Goal: Information Seeking & Learning: Learn about a topic

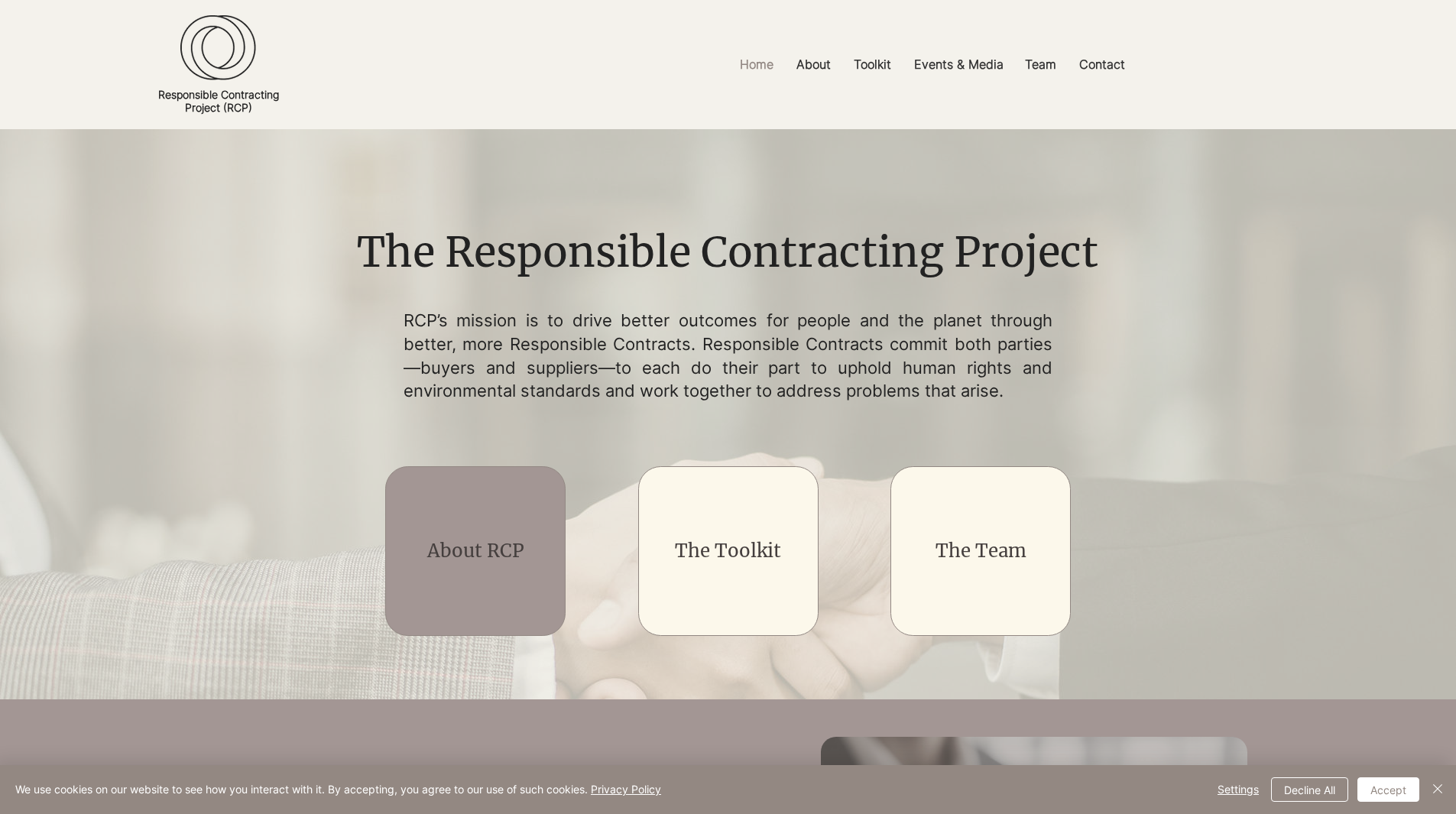
click at [477, 550] on link "About RCP" at bounding box center [476, 550] width 97 height 24
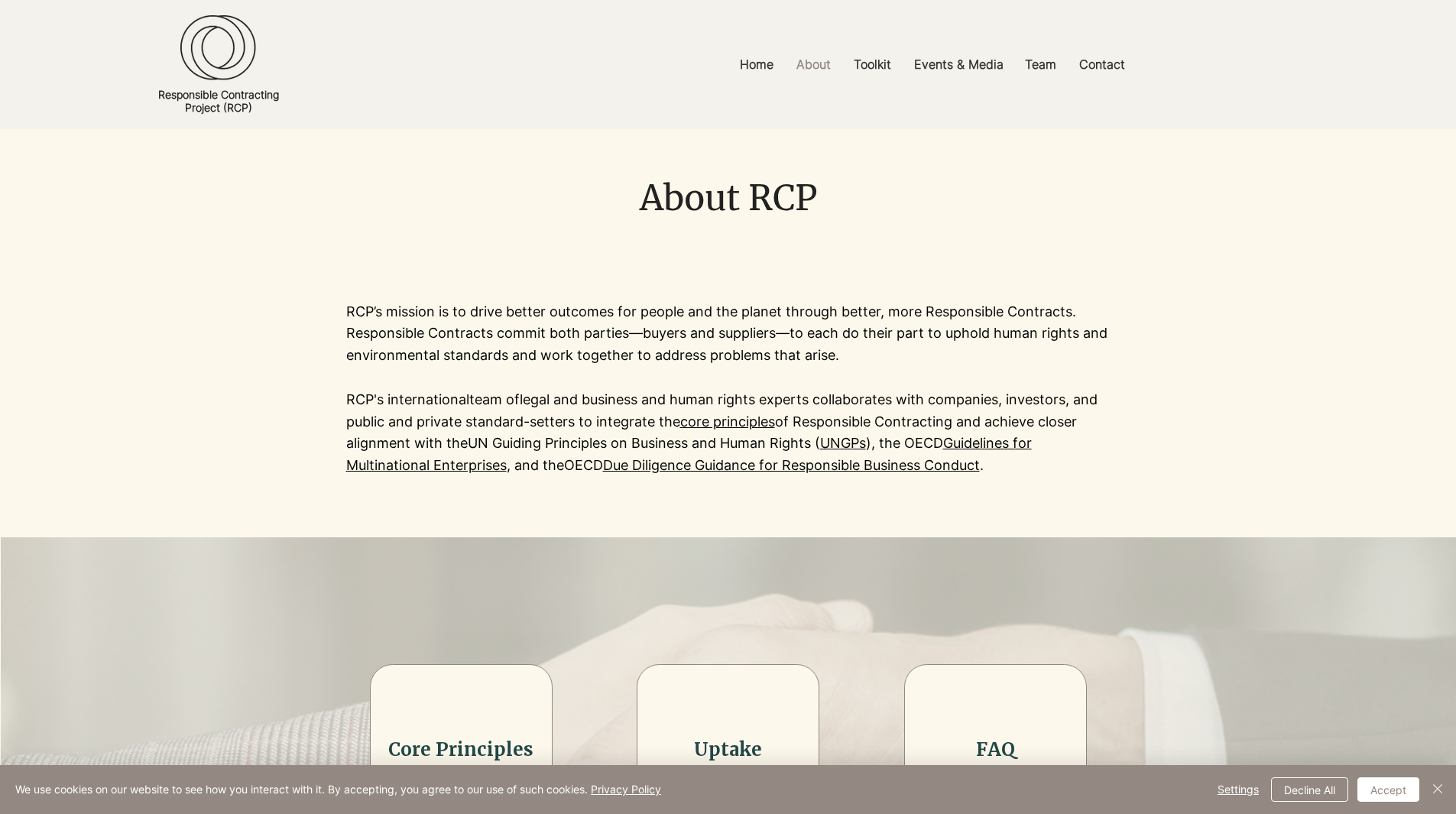
click at [342, 394] on div at bounding box center [728, 389] width 1456 height 297
click at [352, 404] on p "RCP's international team of legal and business and human rights experts collabo…" at bounding box center [728, 432] width 764 height 88
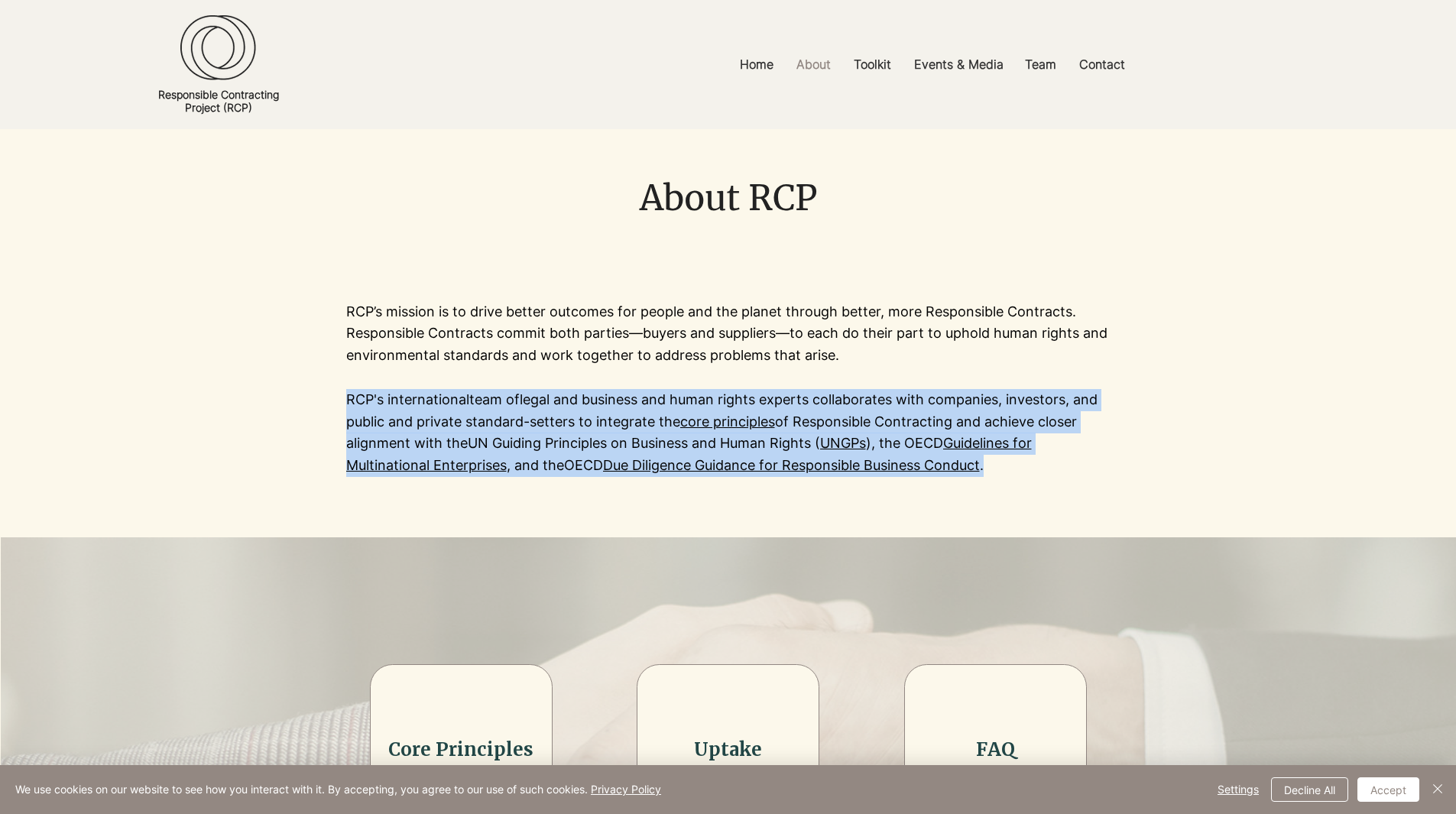
click at [352, 404] on p "RCP's international team of legal and business and human rights experts collabo…" at bounding box center [728, 432] width 764 height 88
copy p "RCP's international team of legal and business and human rights experts collabo…"
click at [752, 55] on p "Home" at bounding box center [756, 64] width 49 height 34
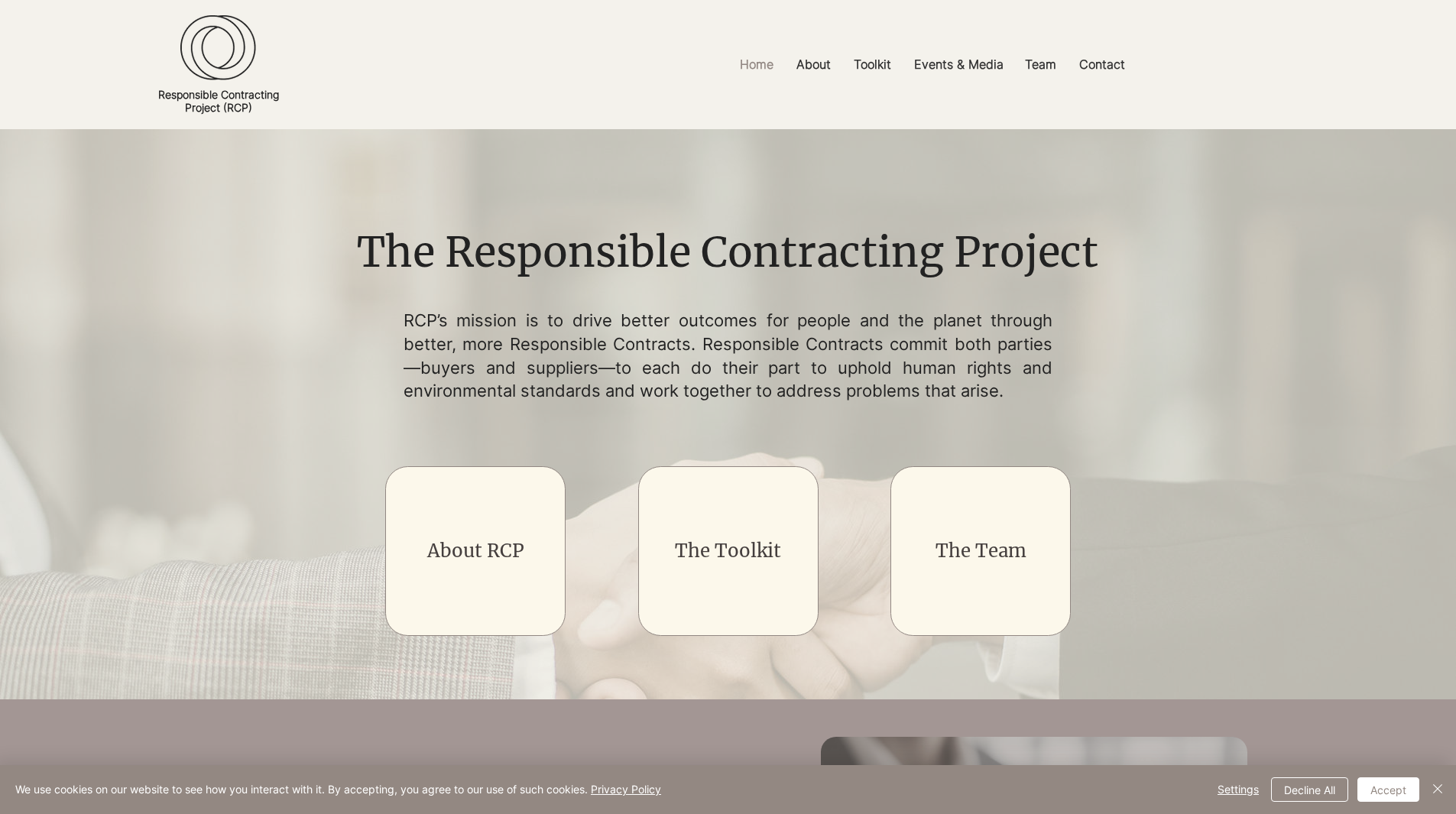
click at [493, 572] on div "main content" at bounding box center [475, 550] width 181 height 169
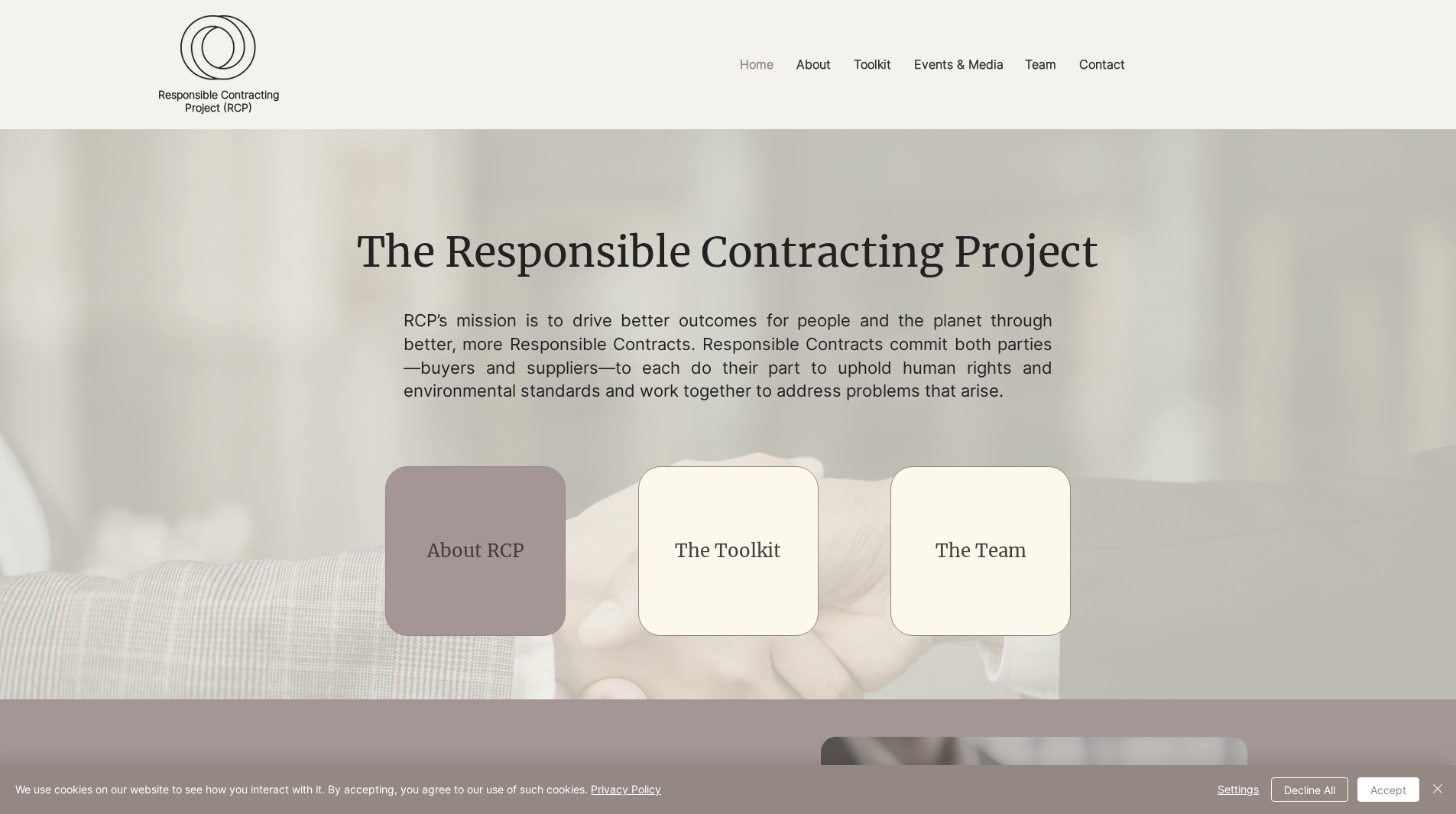
click at [499, 532] on div "main content" at bounding box center [475, 550] width 181 height 169
click at [488, 585] on div "main content" at bounding box center [475, 550] width 181 height 169
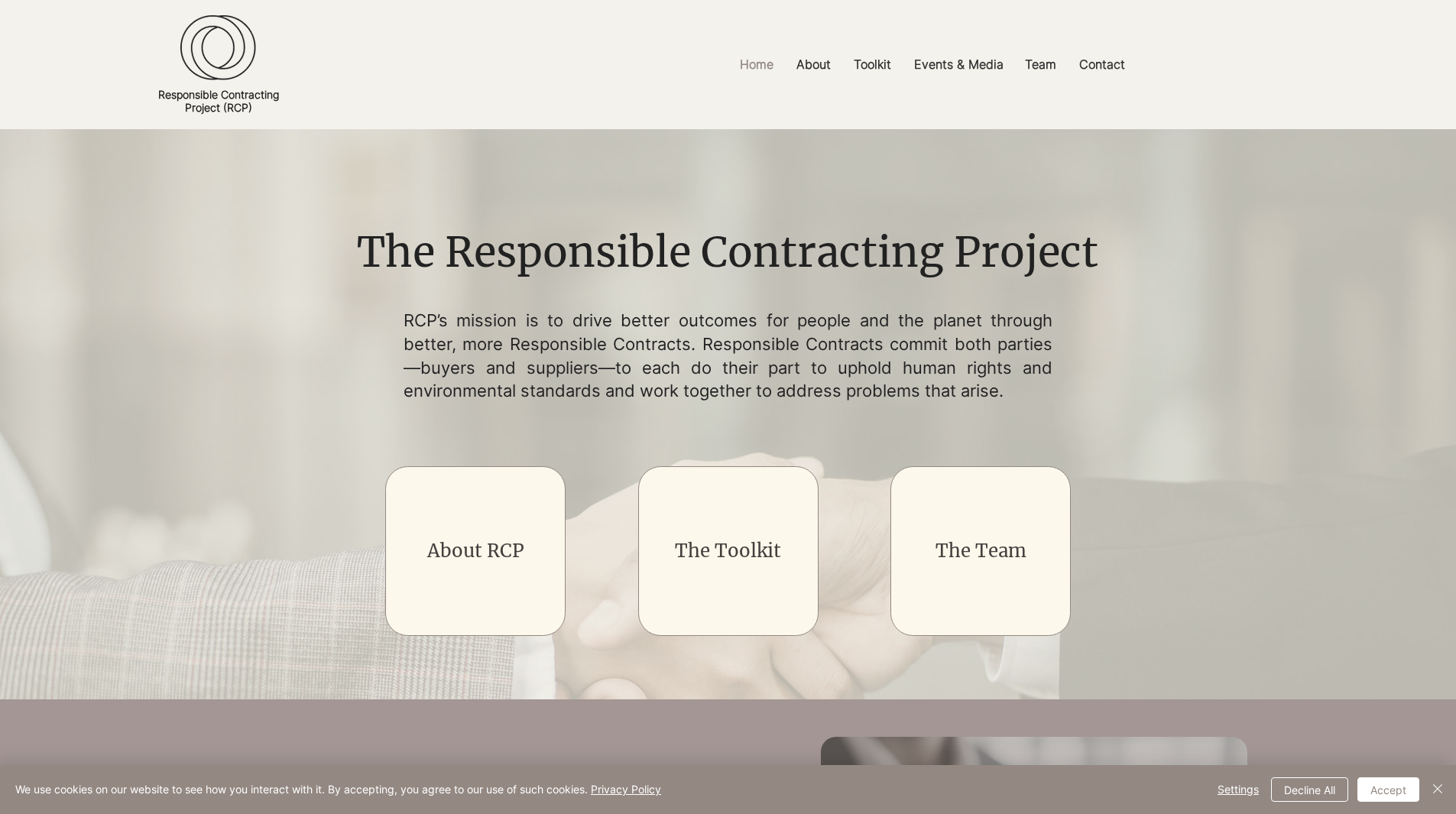
click at [463, 364] on p "RCP’s mission is to drive better outcomes for people and the planet through bet…" at bounding box center [728, 355] width 650 height 94
click at [808, 76] on p "About" at bounding box center [813, 64] width 50 height 34
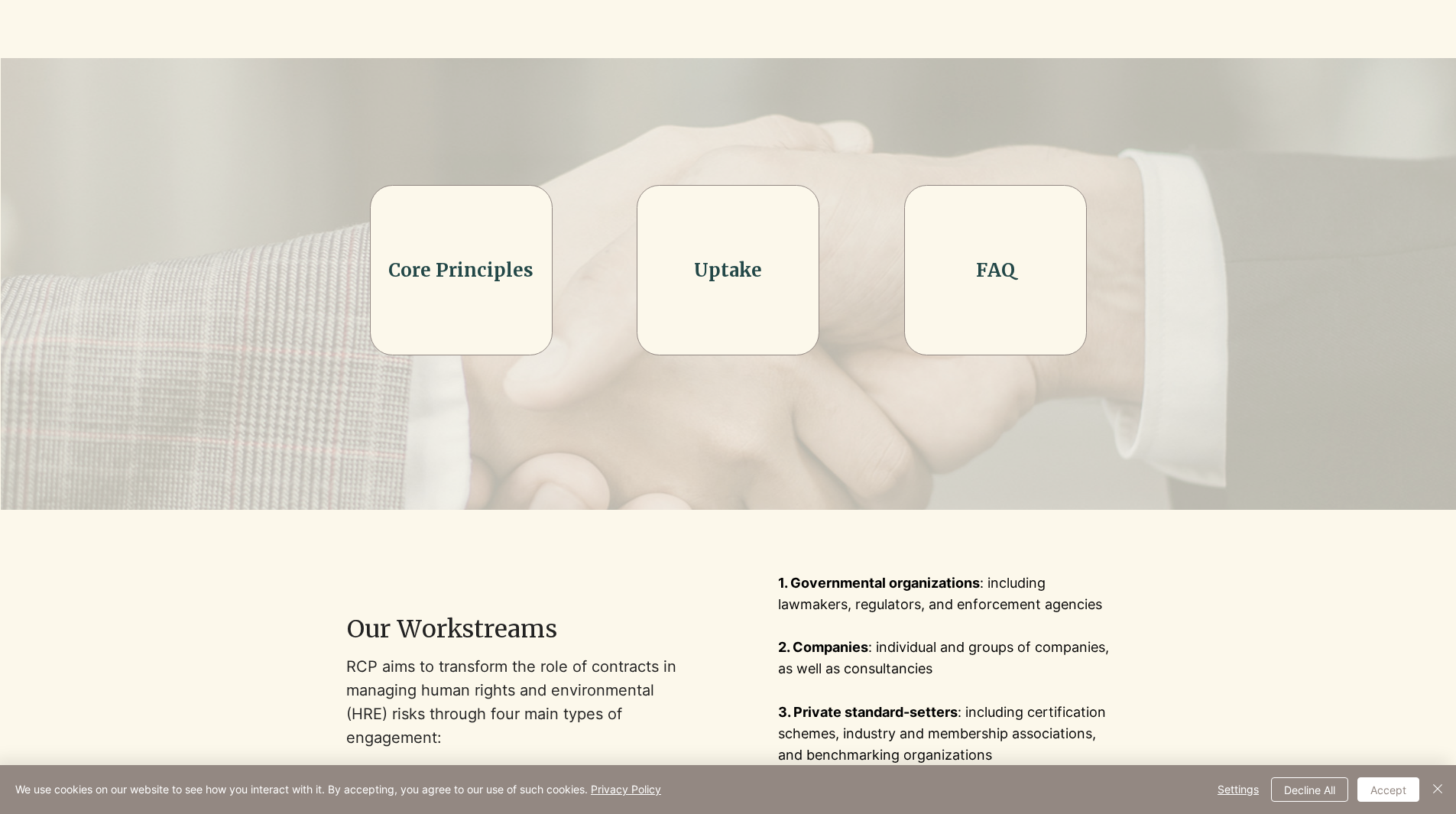
scroll to position [528, 0]
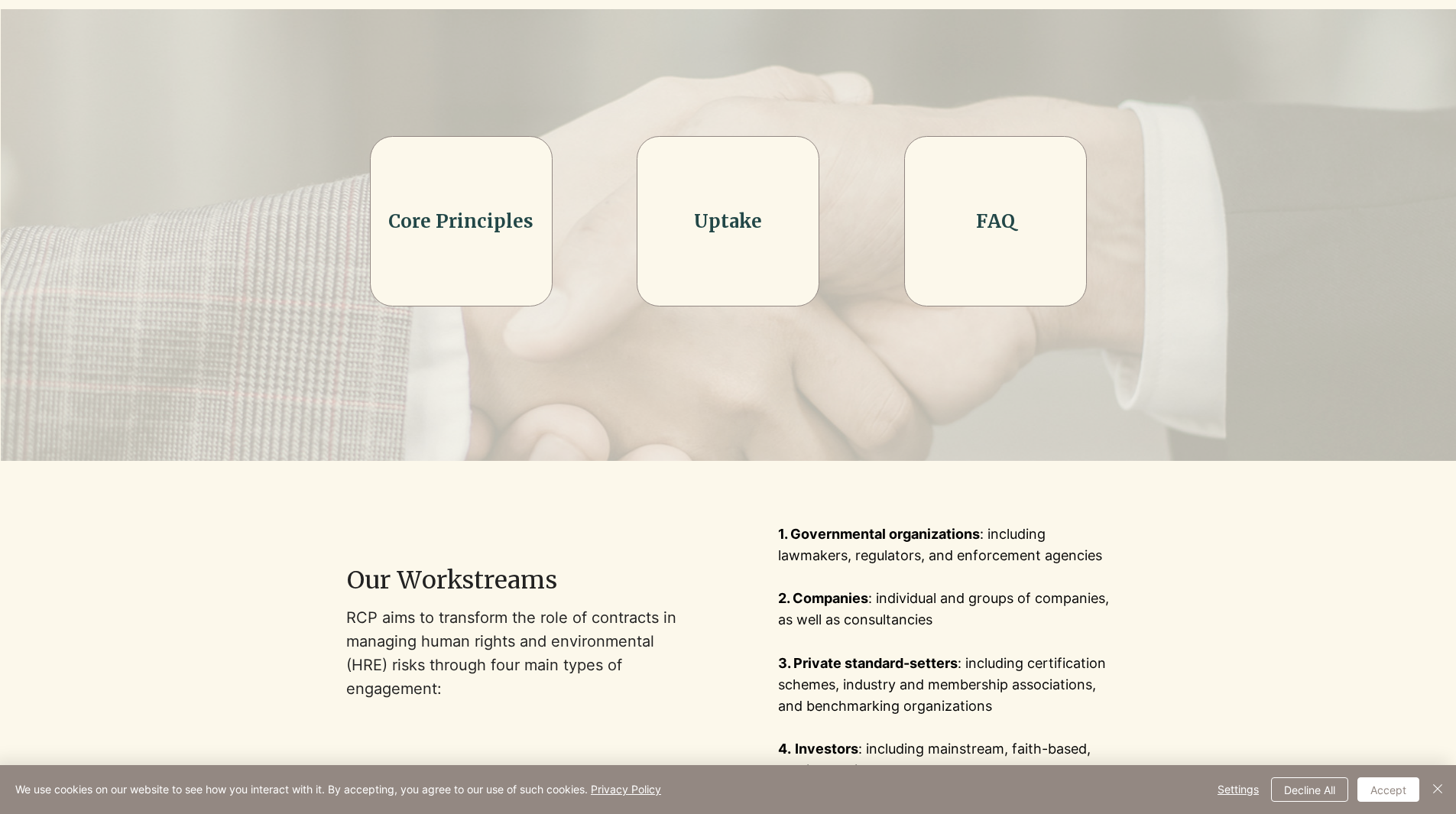
click at [1009, 220] on link "FAQ" at bounding box center [995, 220] width 39 height 24
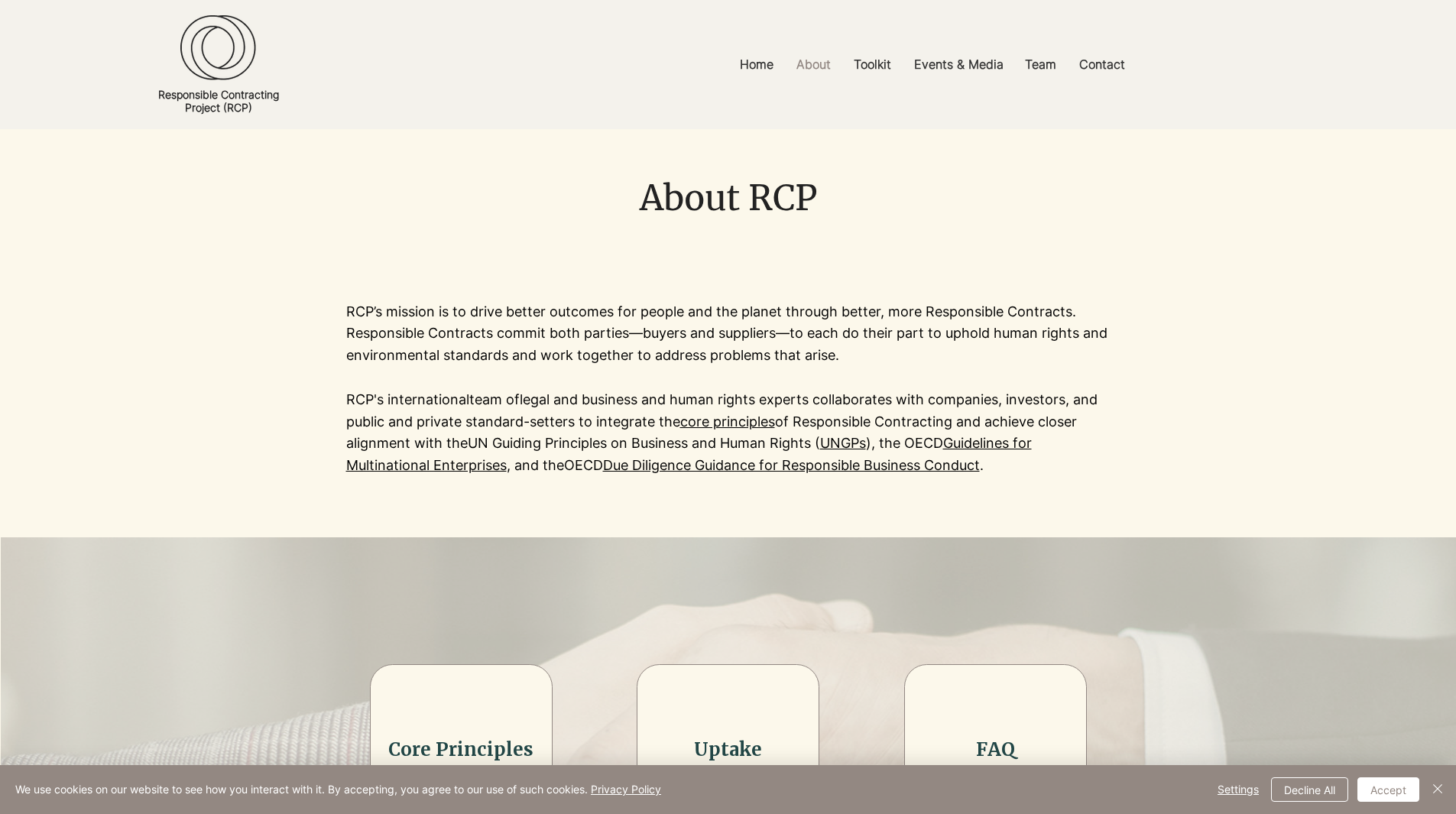
click at [1012, 684] on div at bounding box center [995, 748] width 182 height 169
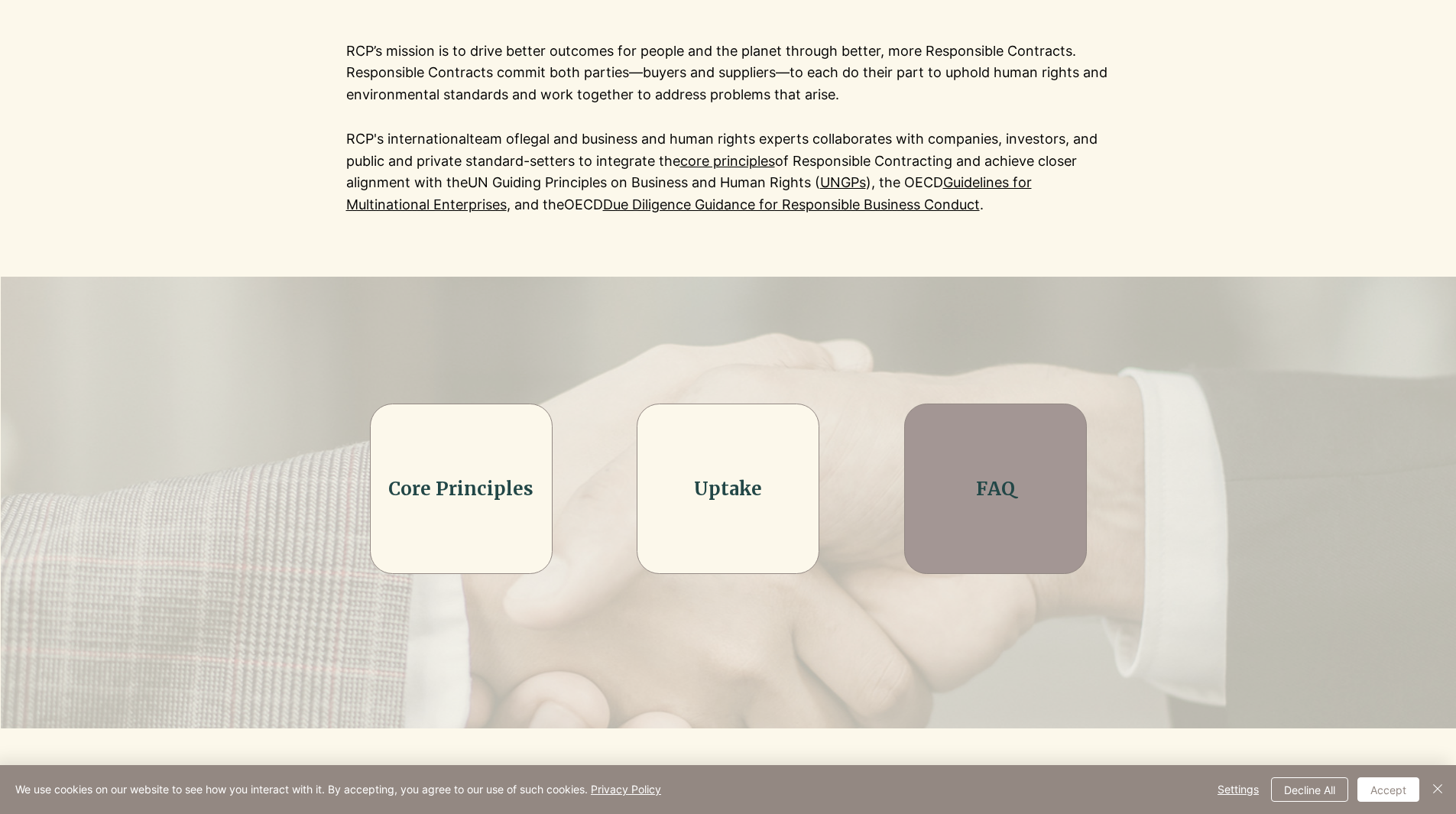
scroll to position [262, 0]
click at [996, 484] on link "FAQ" at bounding box center [995, 487] width 39 height 24
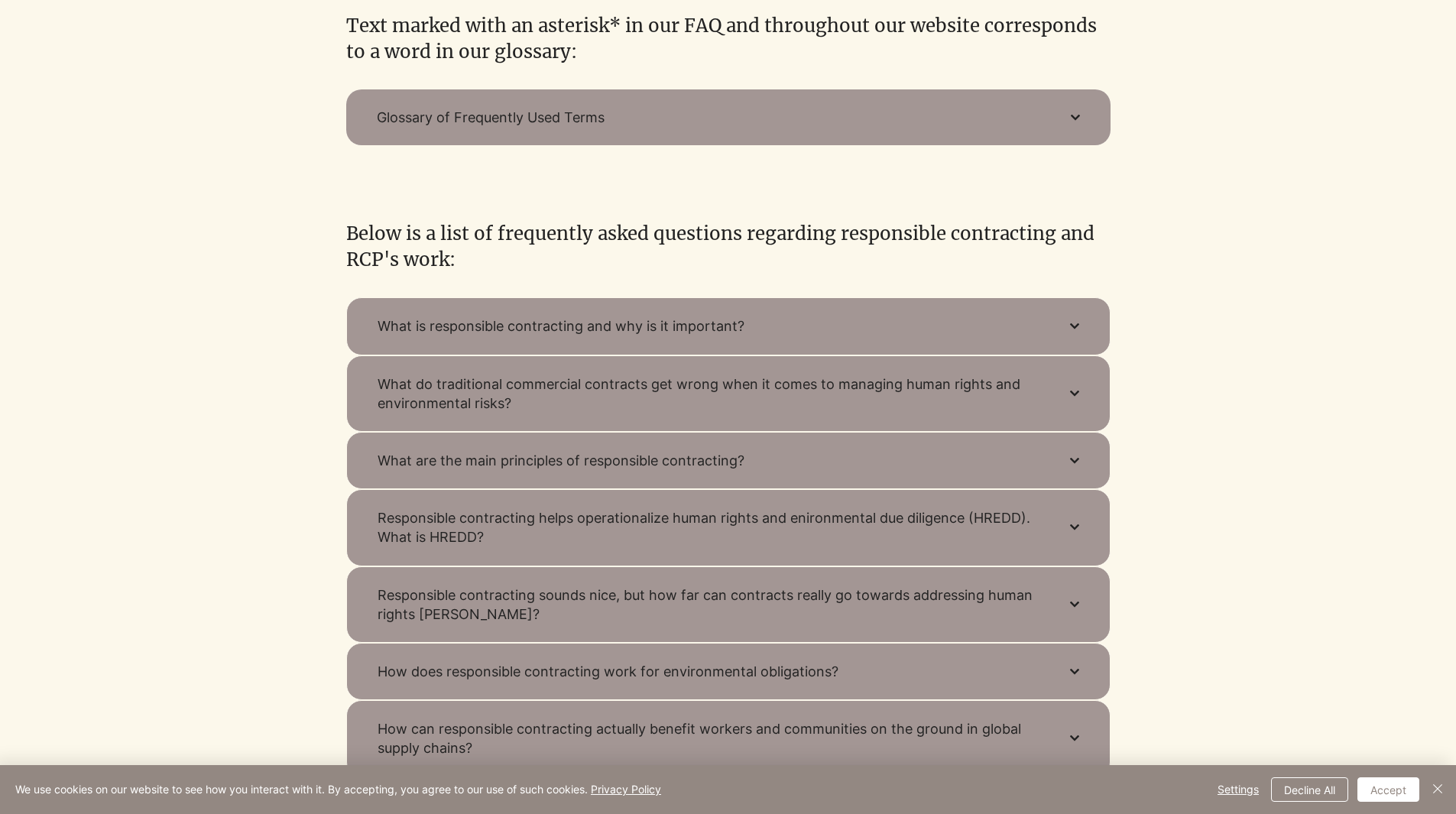
scroll to position [444, 0]
click at [1047, 326] on button "What is responsible contracting and why is it important?" at bounding box center [728, 325] width 764 height 58
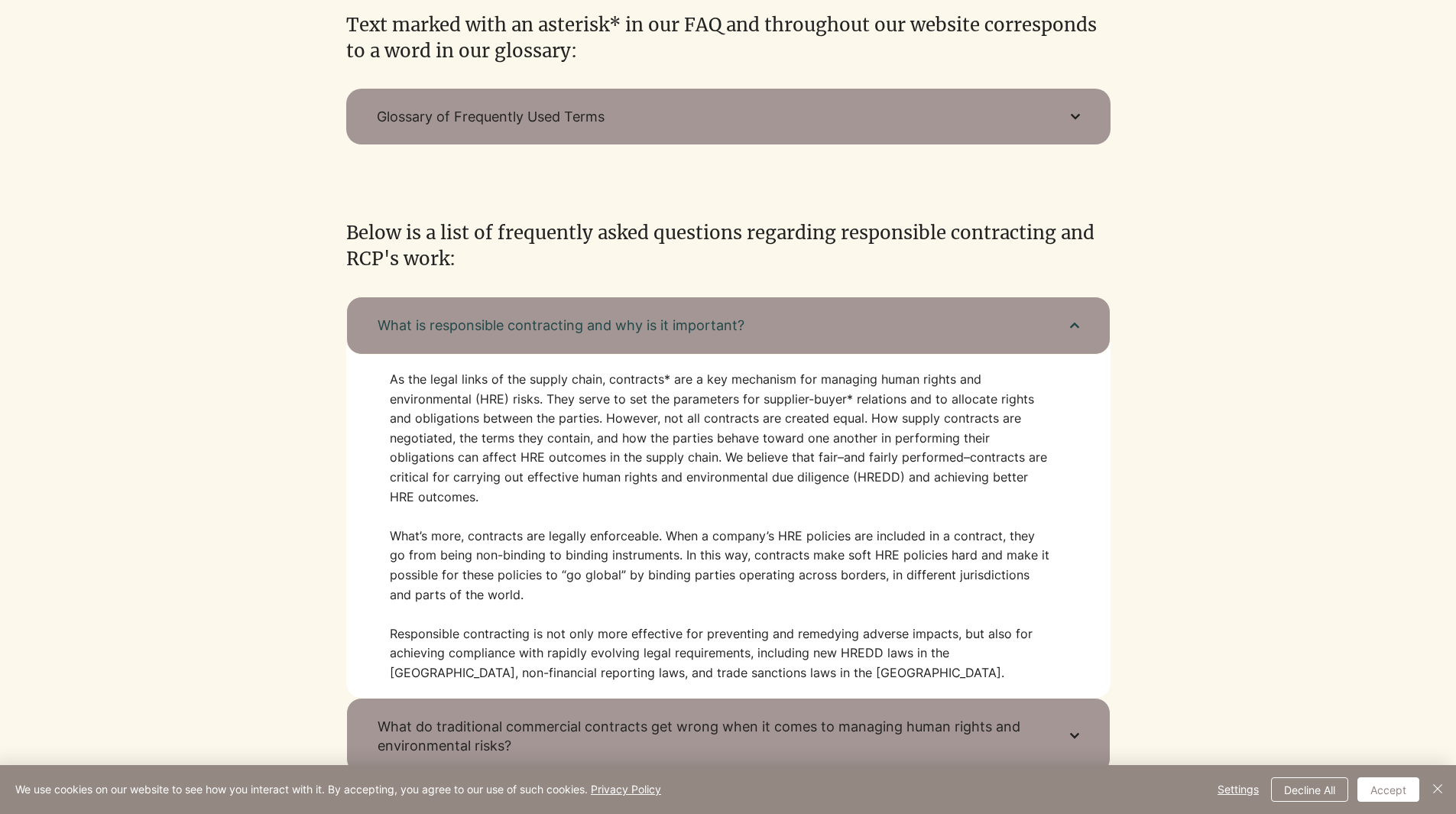
click at [1043, 332] on button "What is responsible contracting and why is it important?" at bounding box center [728, 325] width 764 height 58
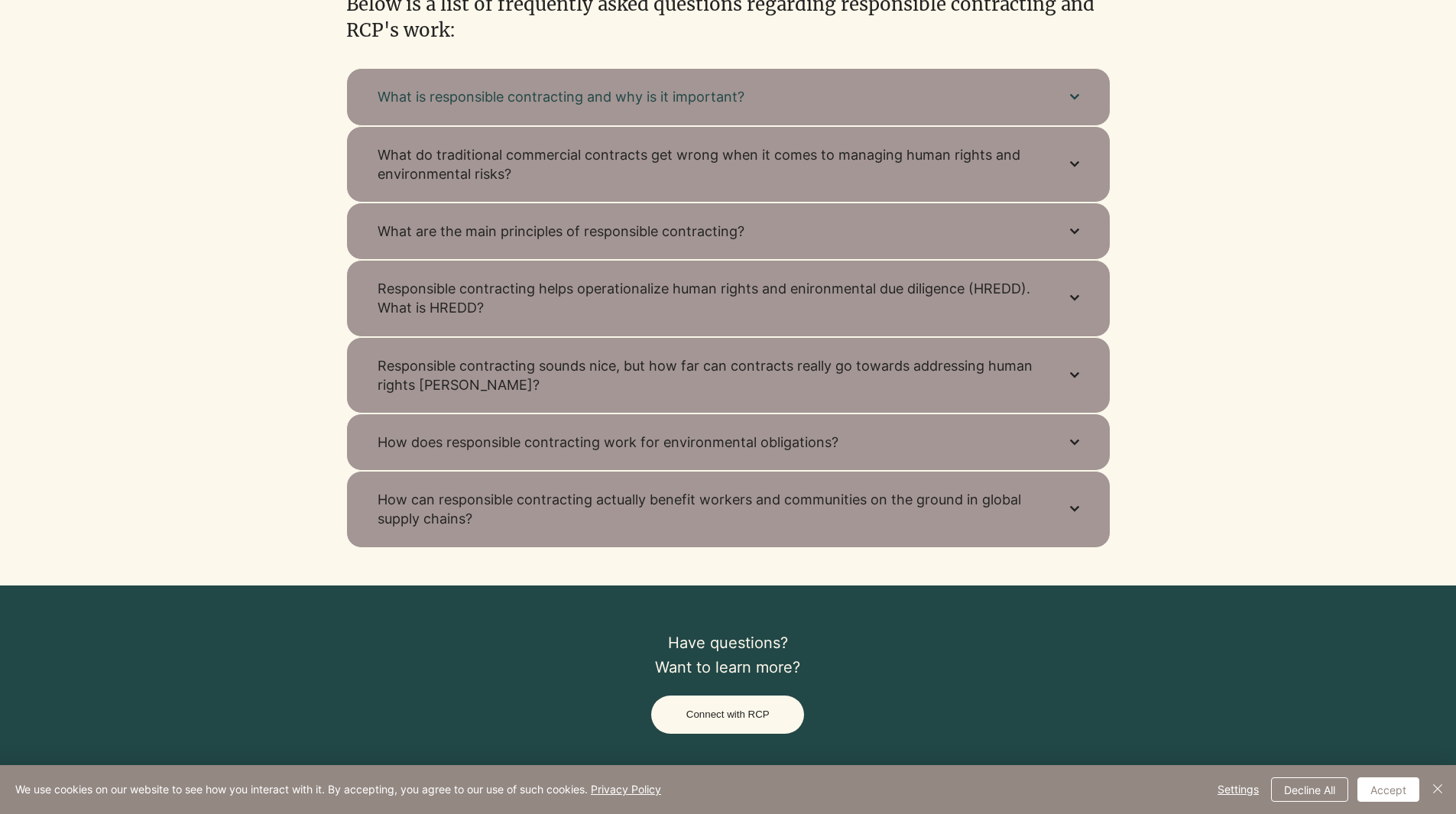
scroll to position [676, 0]
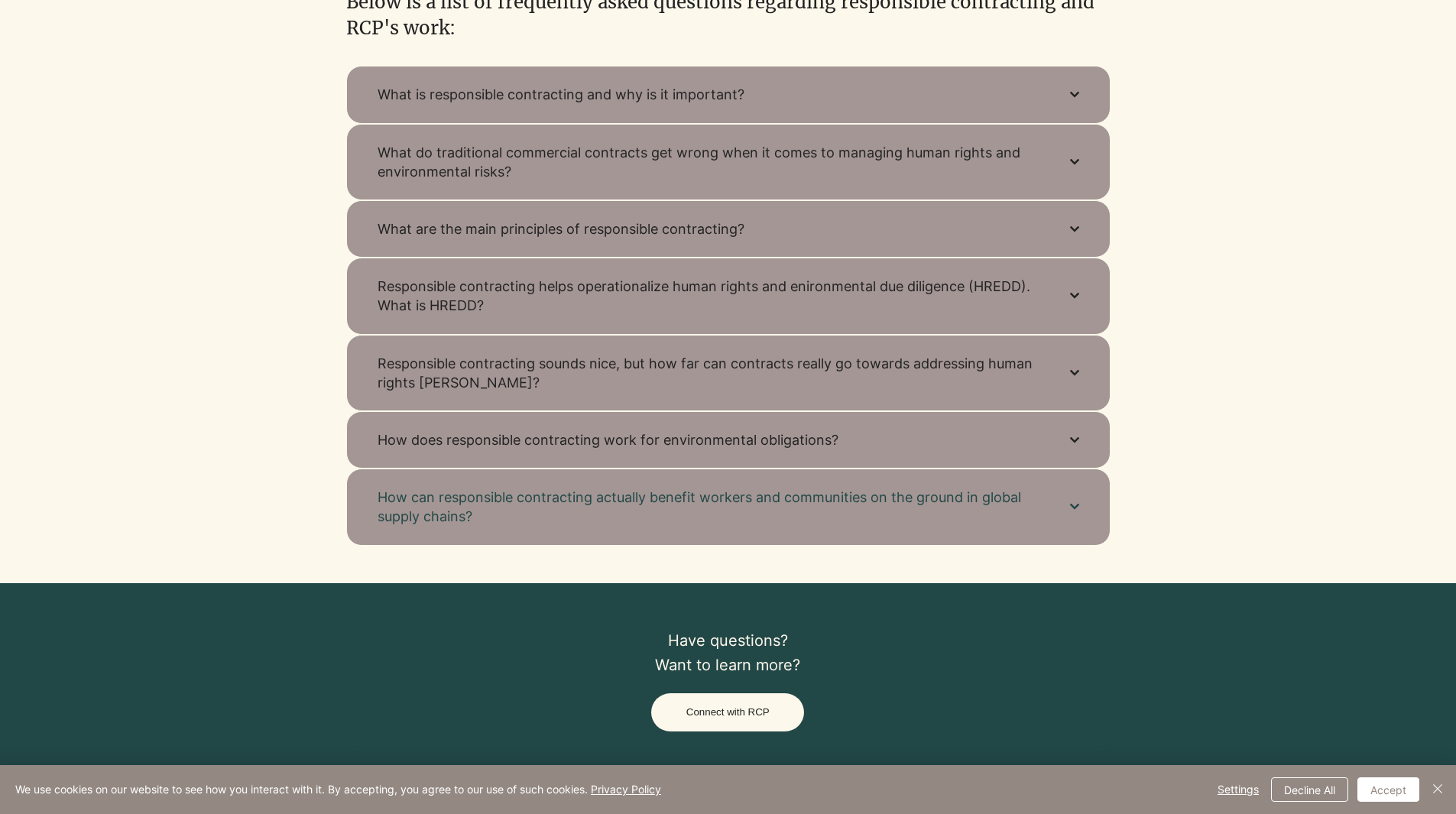
click at [1079, 505] on button "How can responsible contracting actually benefit workers and communities on the…" at bounding box center [728, 507] width 764 height 77
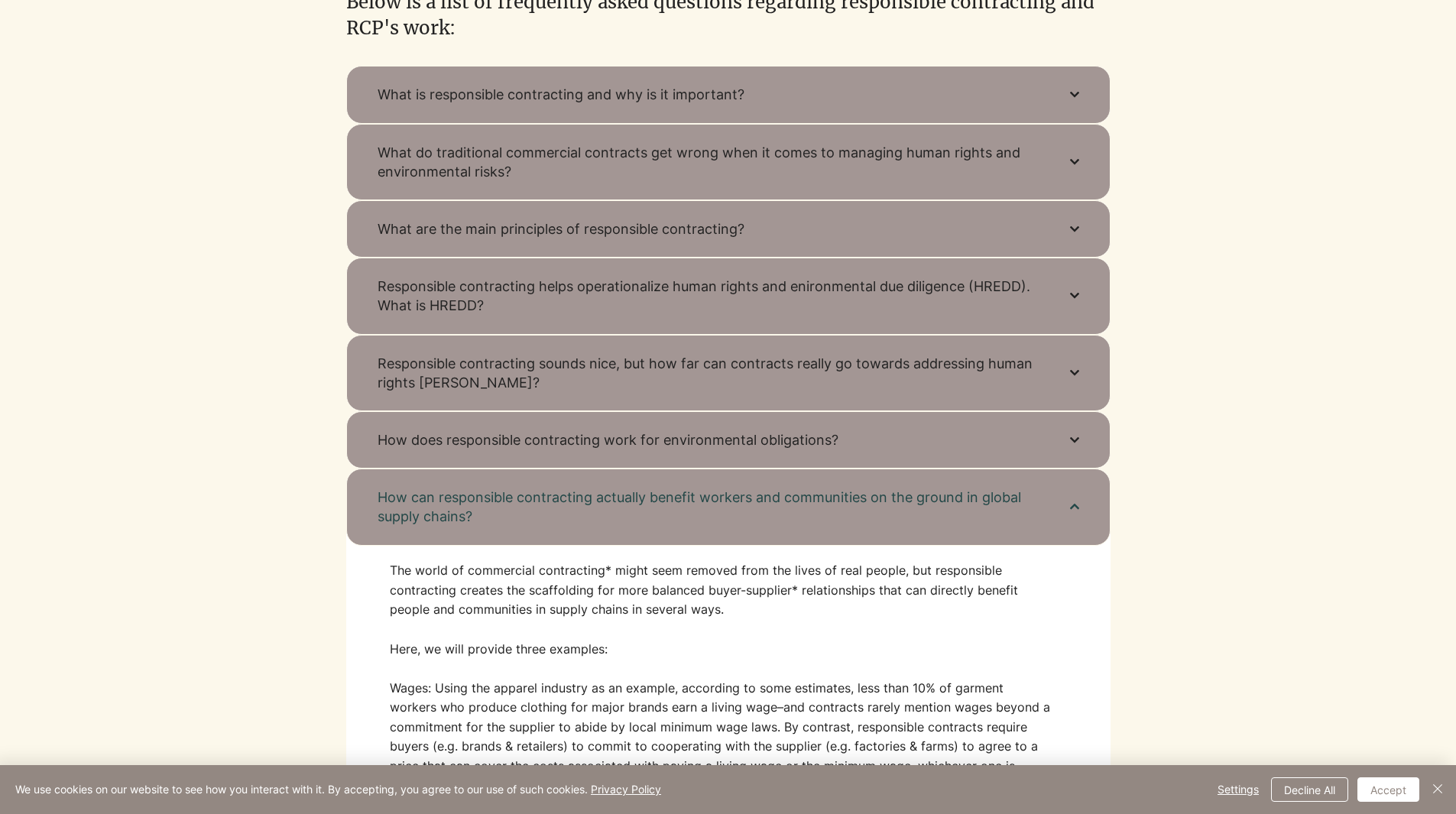
click at [1014, 499] on span "How can responsible contracting actually benefit workers and communities on the…" at bounding box center [708, 507] width 662 height 38
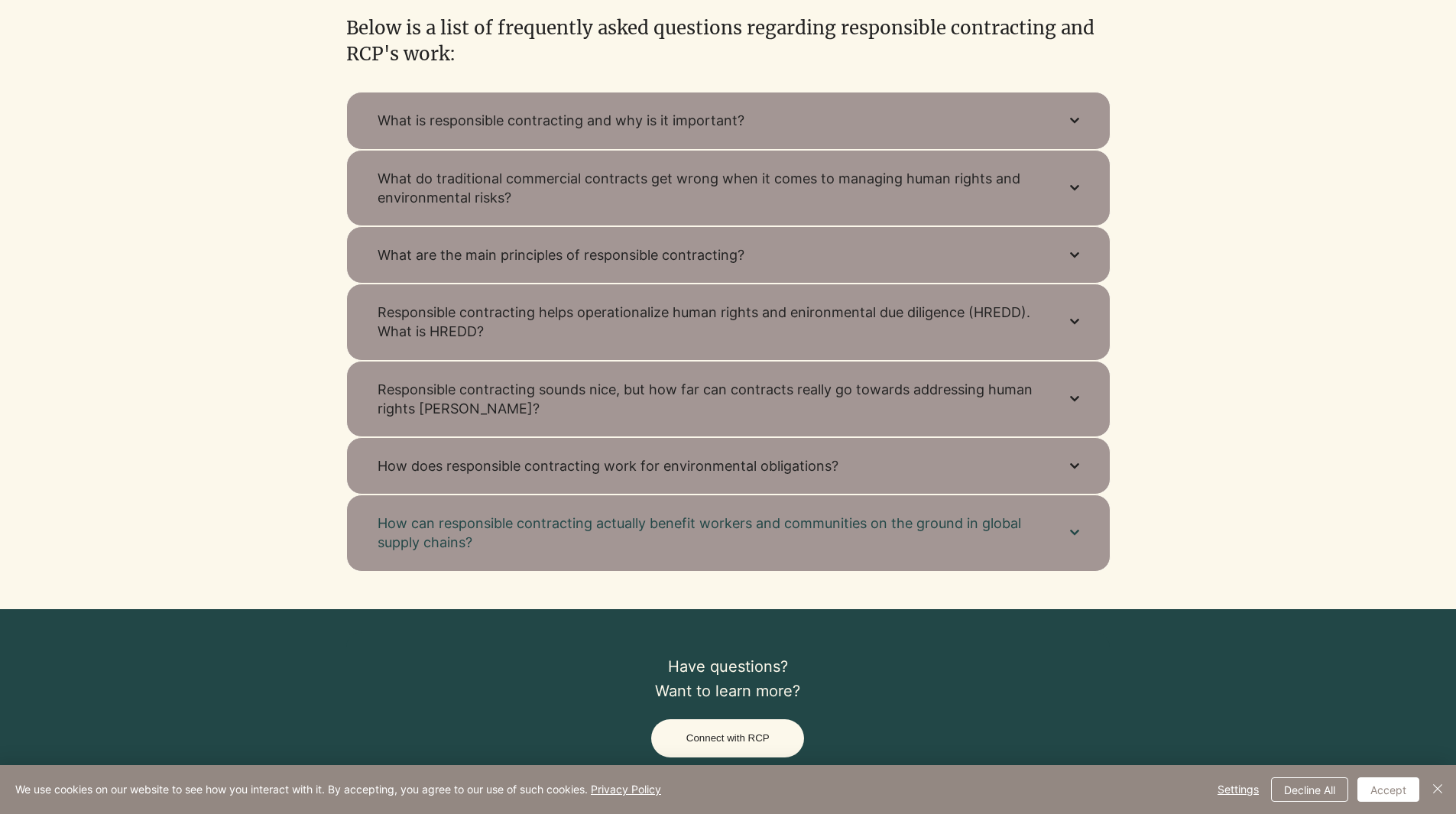
scroll to position [650, 0]
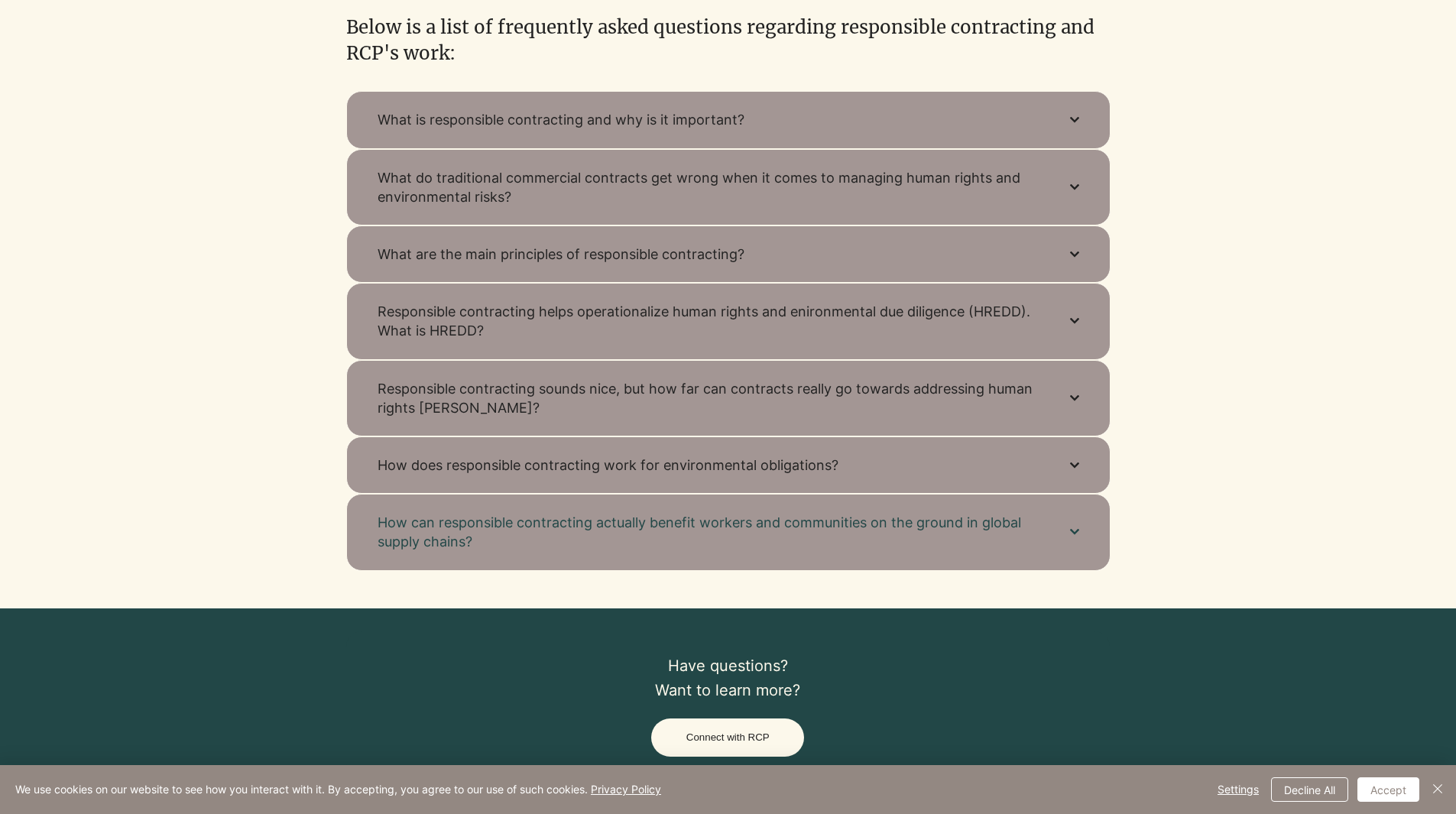
click at [1068, 321] on button "Responsible contracting helps operationalize human rights and enironmental due …" at bounding box center [728, 320] width 764 height 77
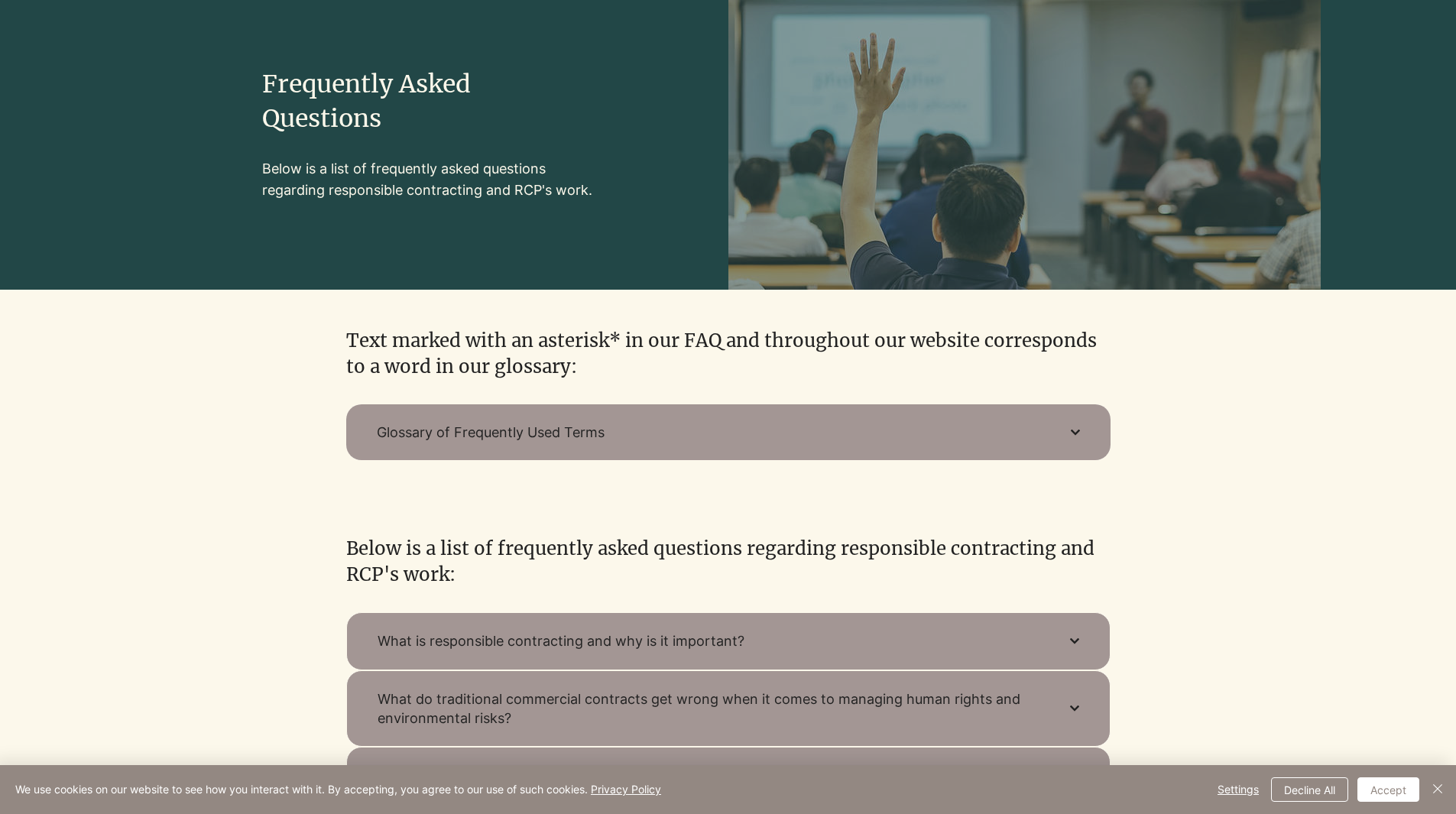
scroll to position [0, 0]
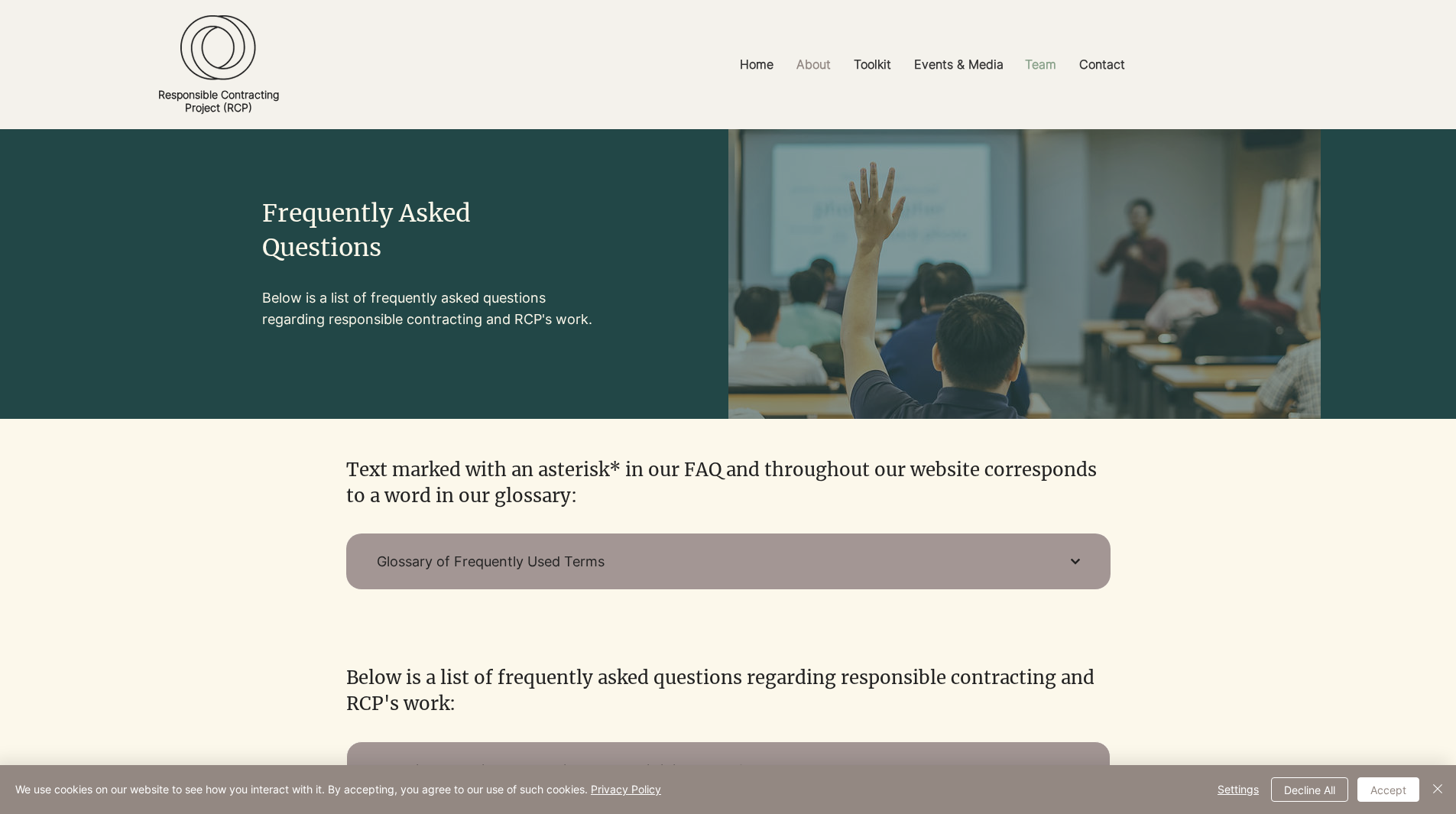
click at [1043, 64] on p "Team" at bounding box center [1040, 64] width 46 height 34
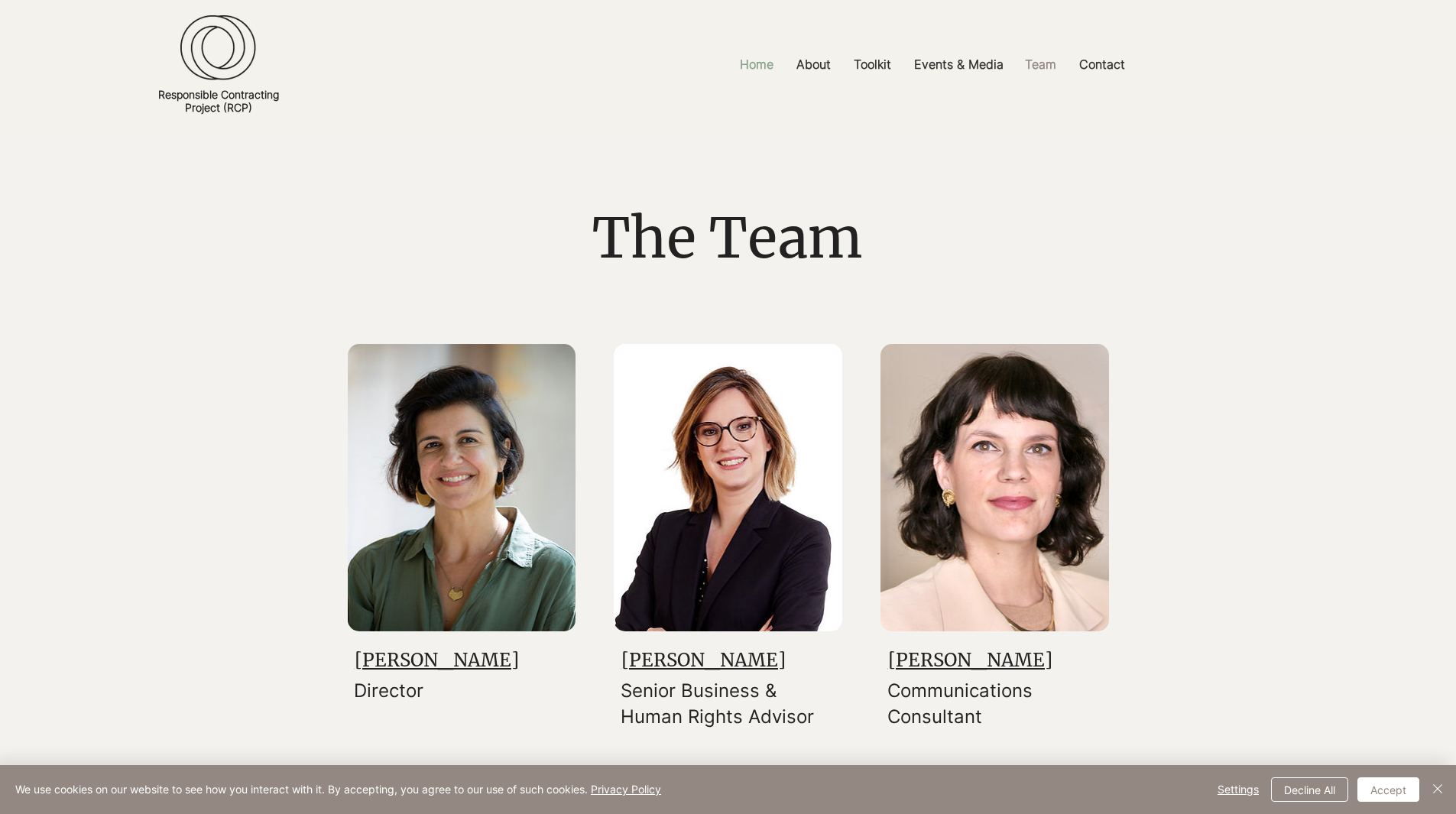
click at [770, 58] on p "Home" at bounding box center [756, 64] width 49 height 34
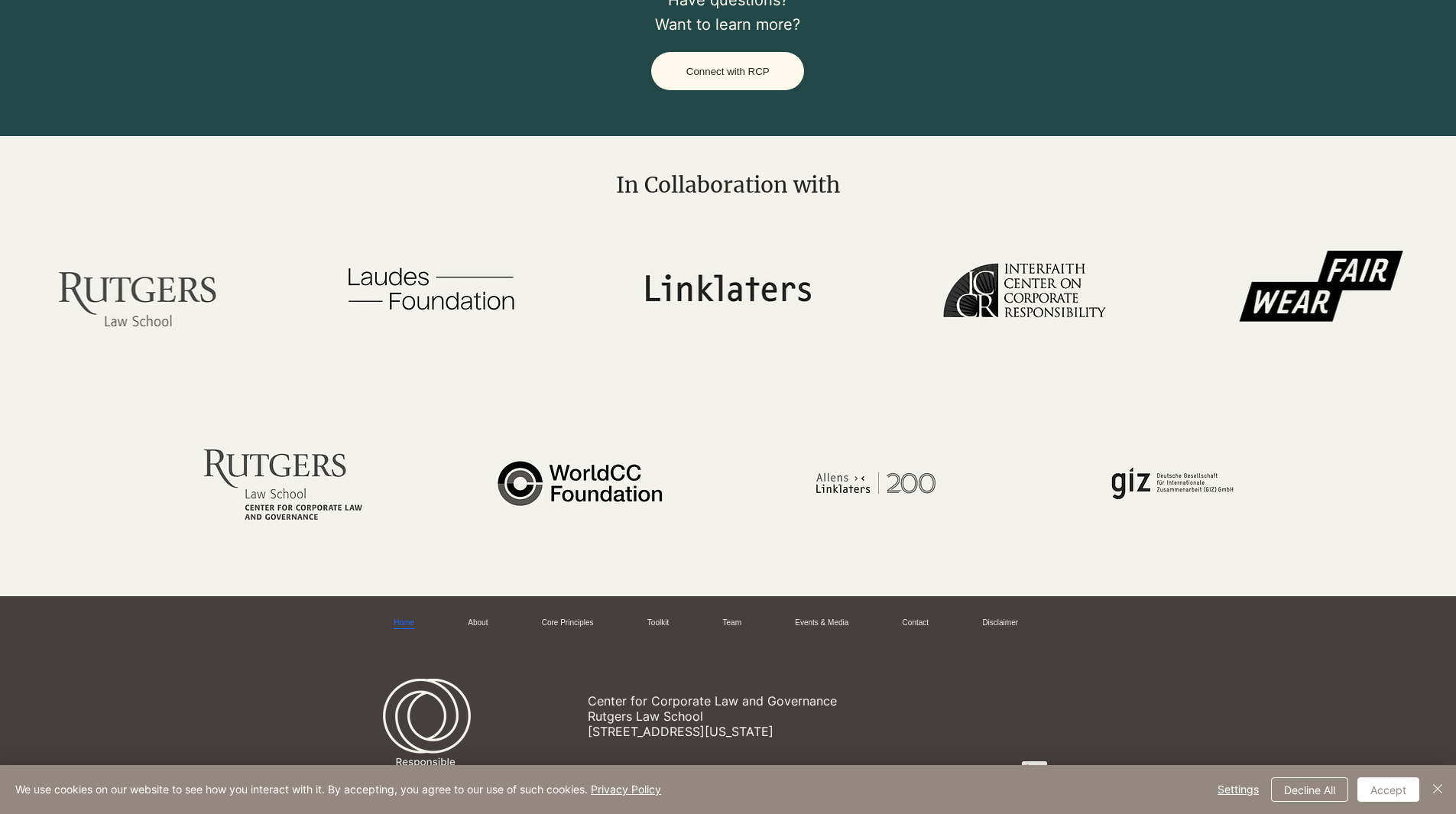
scroll to position [2279, 0]
